Goal: Task Accomplishment & Management: Manage account settings

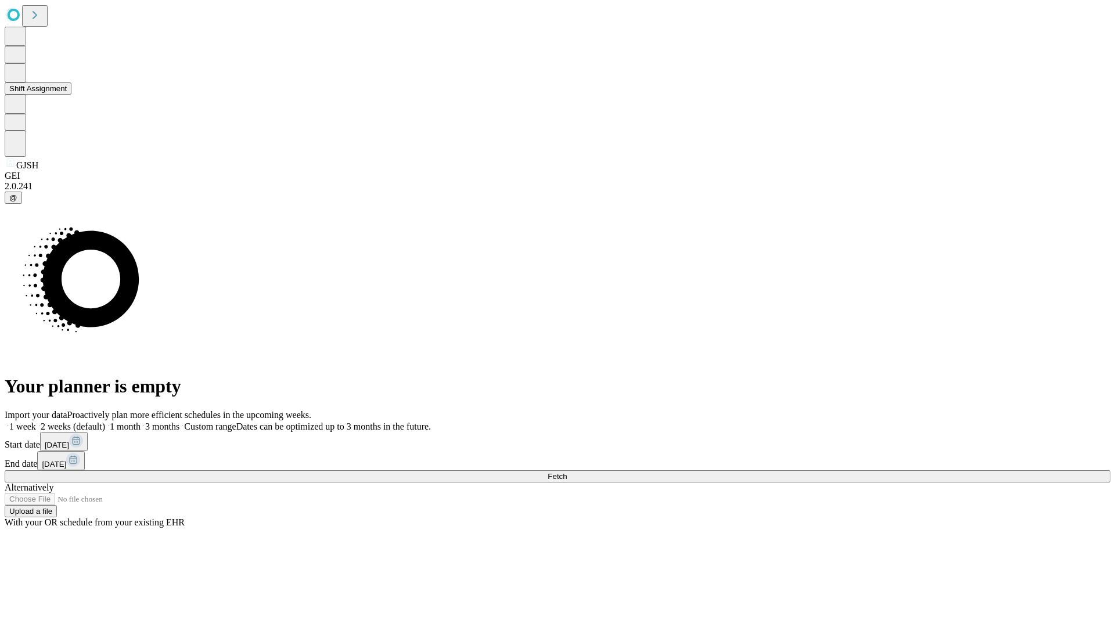
click at [71, 95] on button "Shift Assignment" at bounding box center [38, 88] width 67 height 12
